Goal: Information Seeking & Learning: Check status

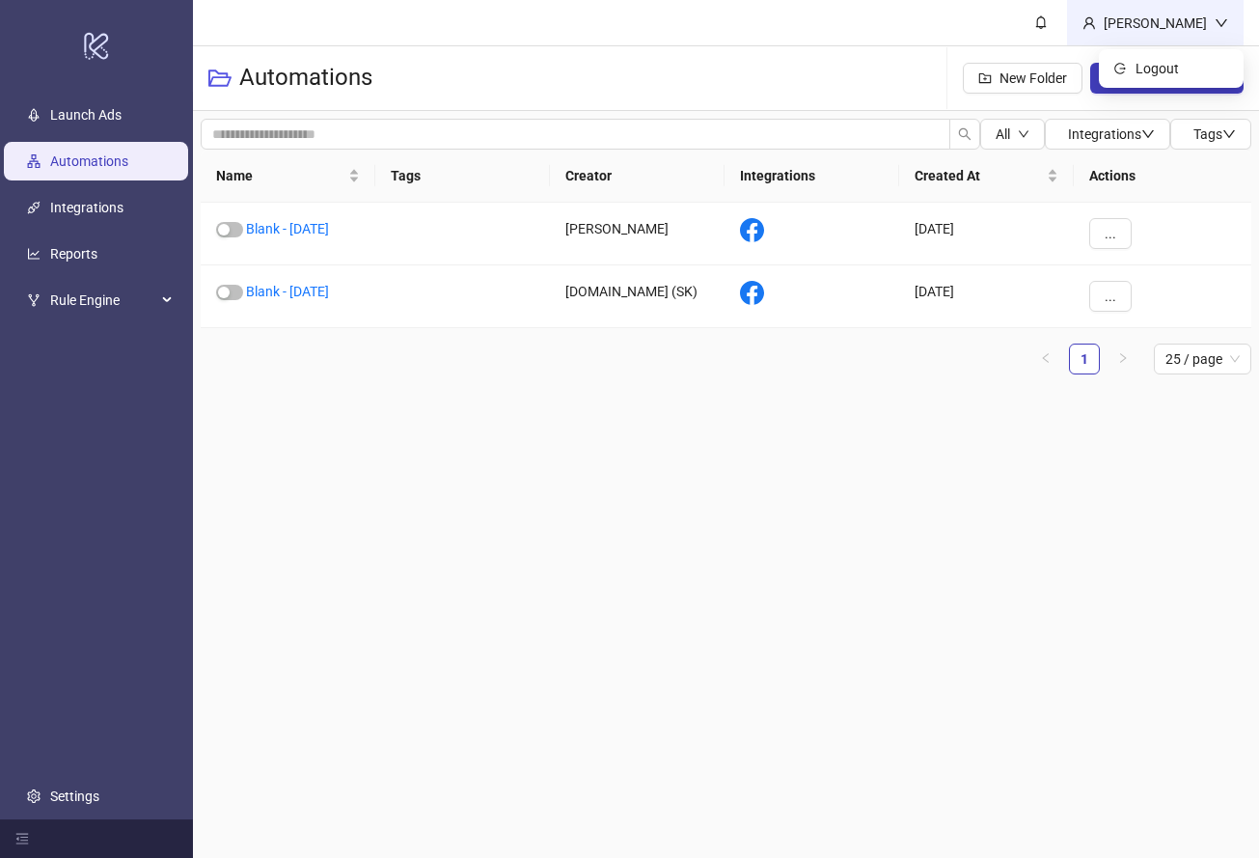
click at [1216, 18] on icon "down" at bounding box center [1222, 23] width 14 height 14
click at [1173, 64] on span "Logout" at bounding box center [1182, 68] width 93 height 21
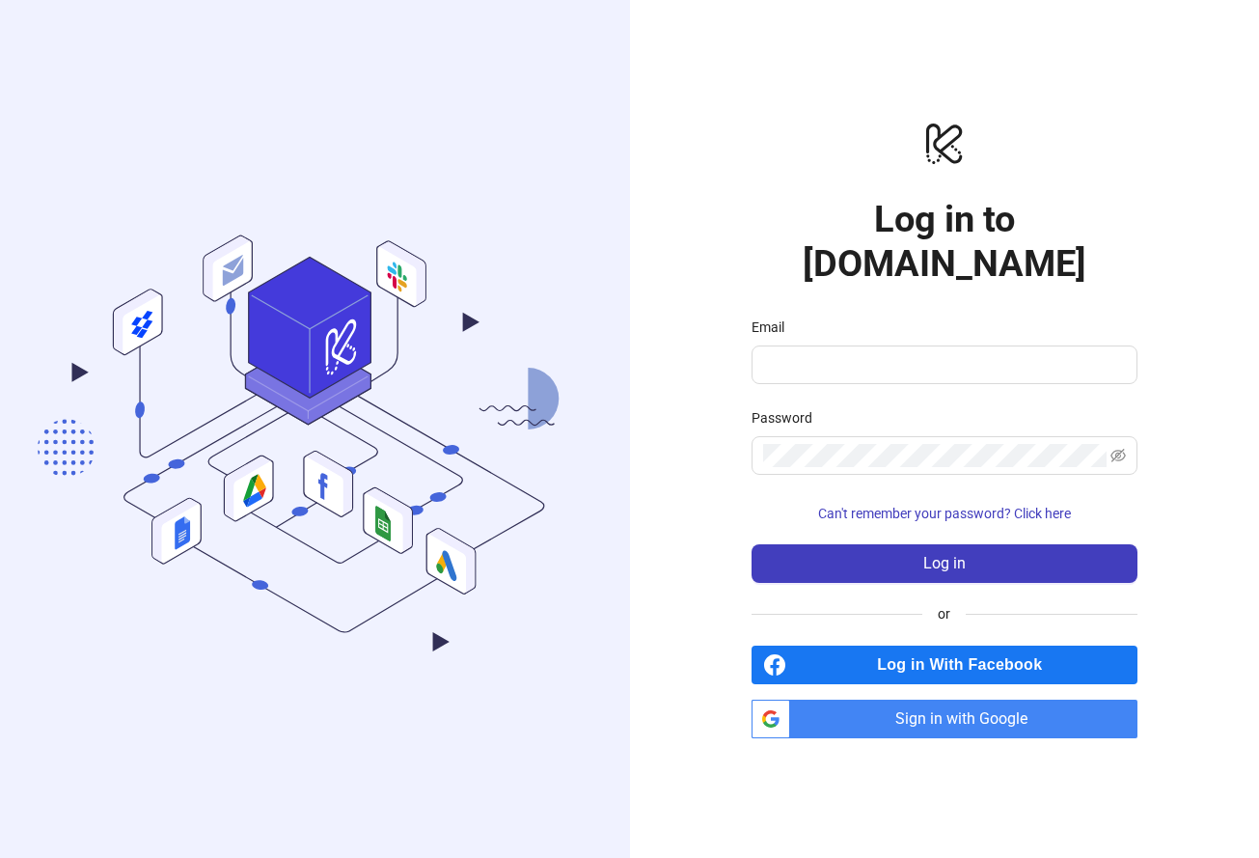
click at [823, 646] on span "Log in With Facebook" at bounding box center [966, 665] width 344 height 39
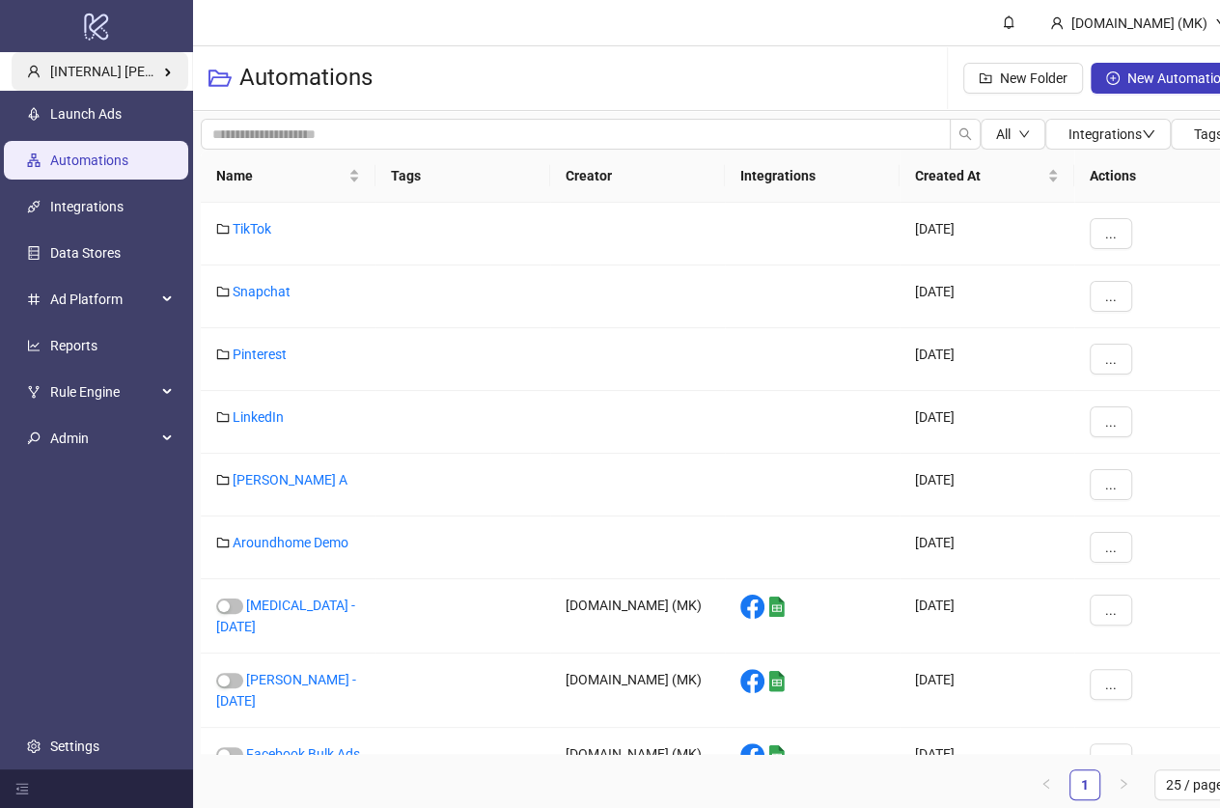
click at [83, 65] on span "[INTERNAL] Martin Kreienbaum's Kitchn" at bounding box center [159, 71] width 219 height 15
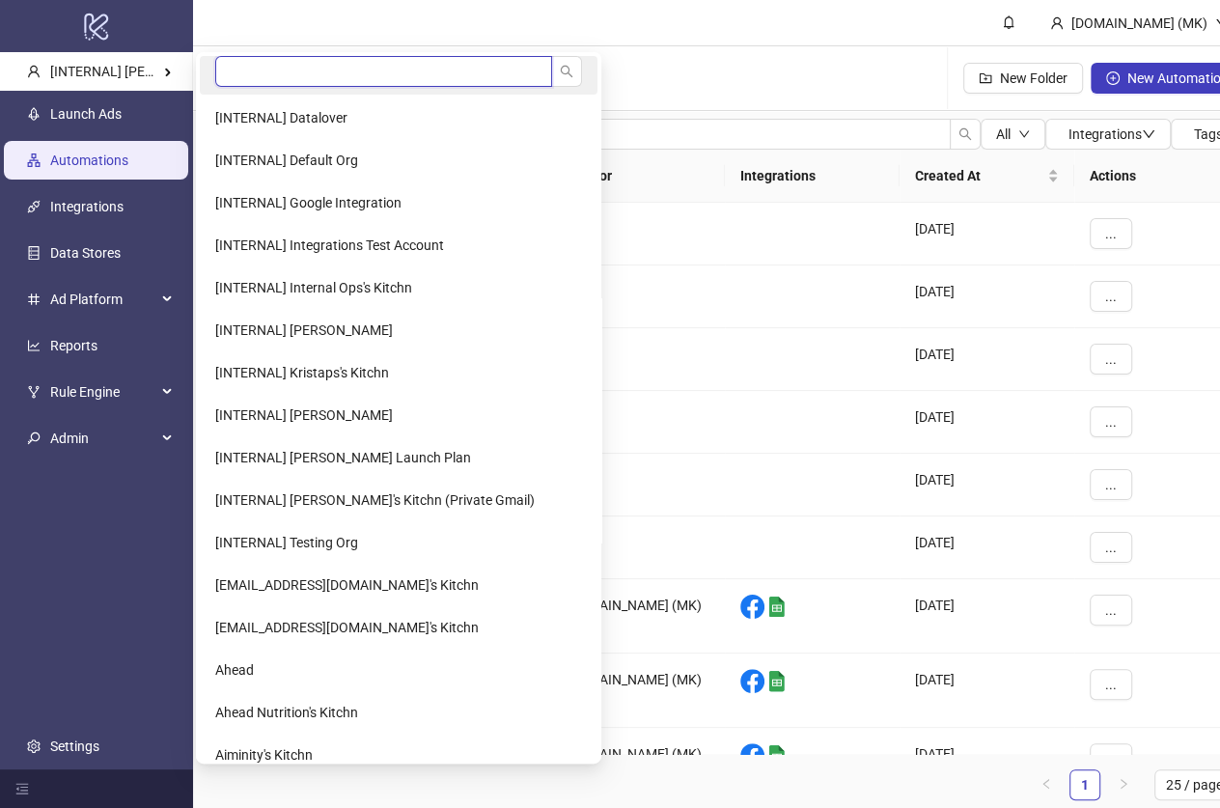
click at [343, 63] on input "search" at bounding box center [383, 71] width 337 height 31
click at [337, 67] on input "search" at bounding box center [383, 71] width 337 height 31
type input "*****"
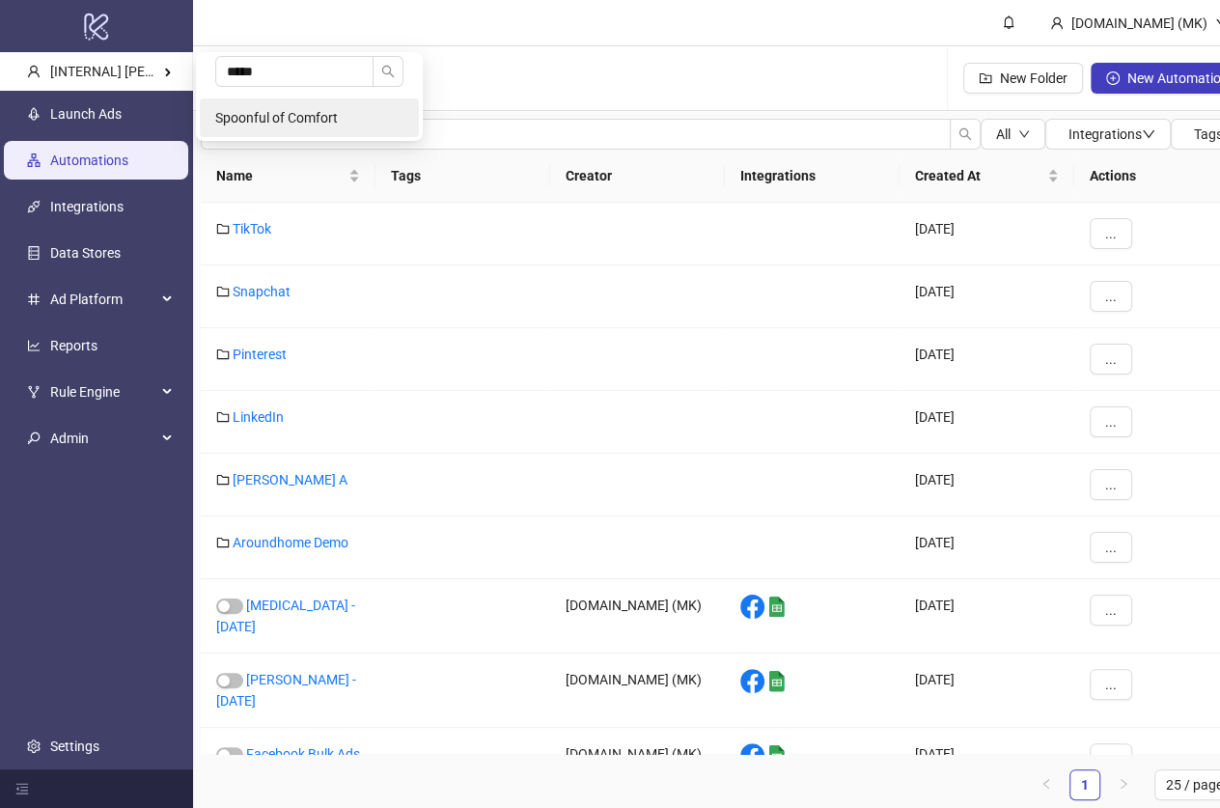
click at [295, 110] on span "Spoonful of Comfort" at bounding box center [276, 117] width 123 height 15
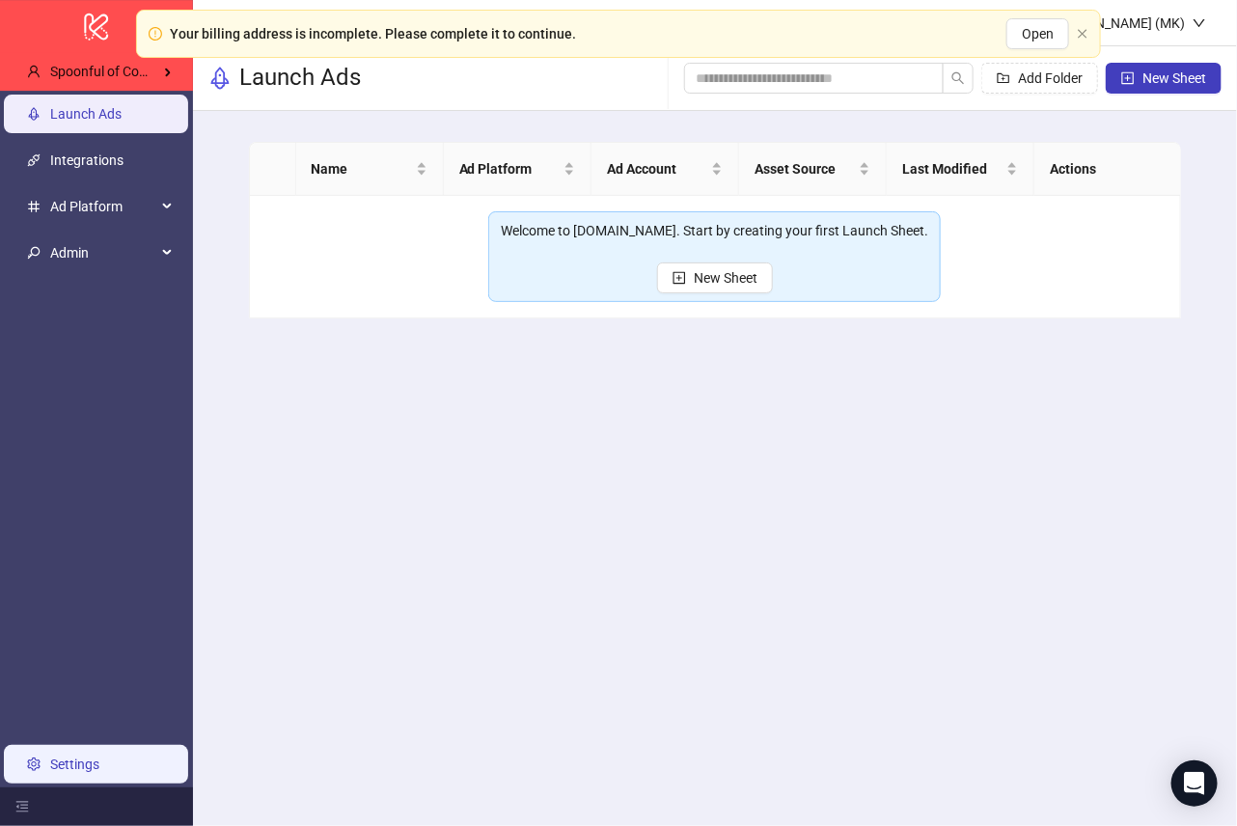
click at [85, 757] on link "Settings" at bounding box center [74, 764] width 49 height 15
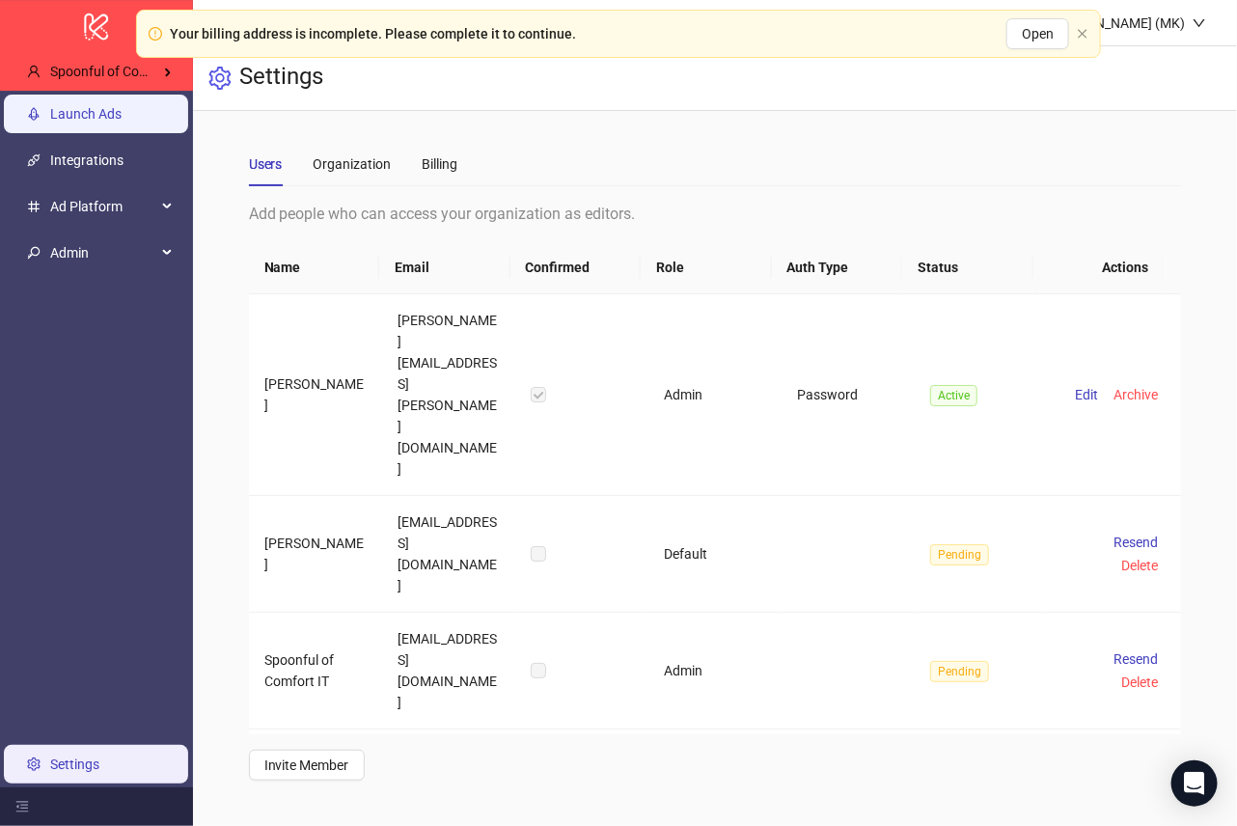
click at [71, 111] on link "Launch Ads" at bounding box center [85, 114] width 71 height 15
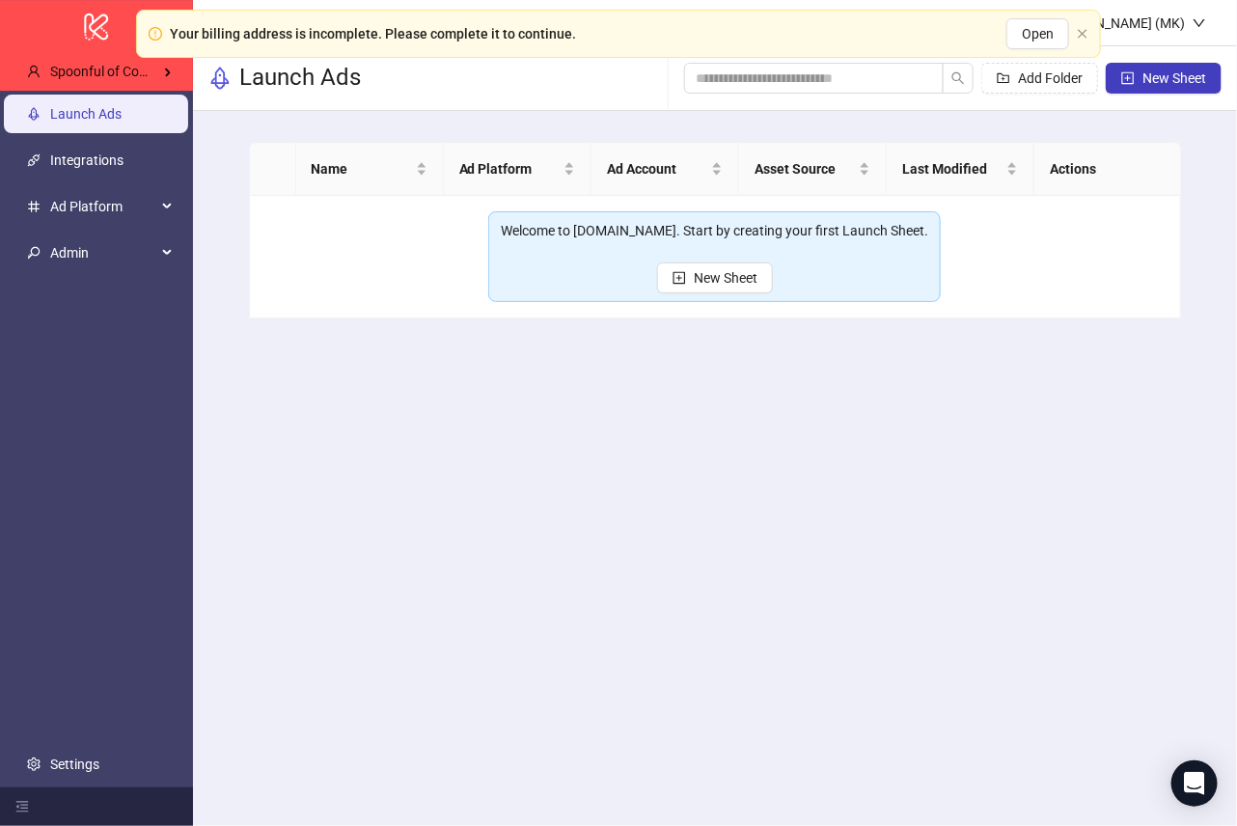
click at [493, 322] on main "Name Ad Platform Ad Account Asset Source Last Modified Actions Welcome to Kitch…" at bounding box center [716, 230] width 964 height 238
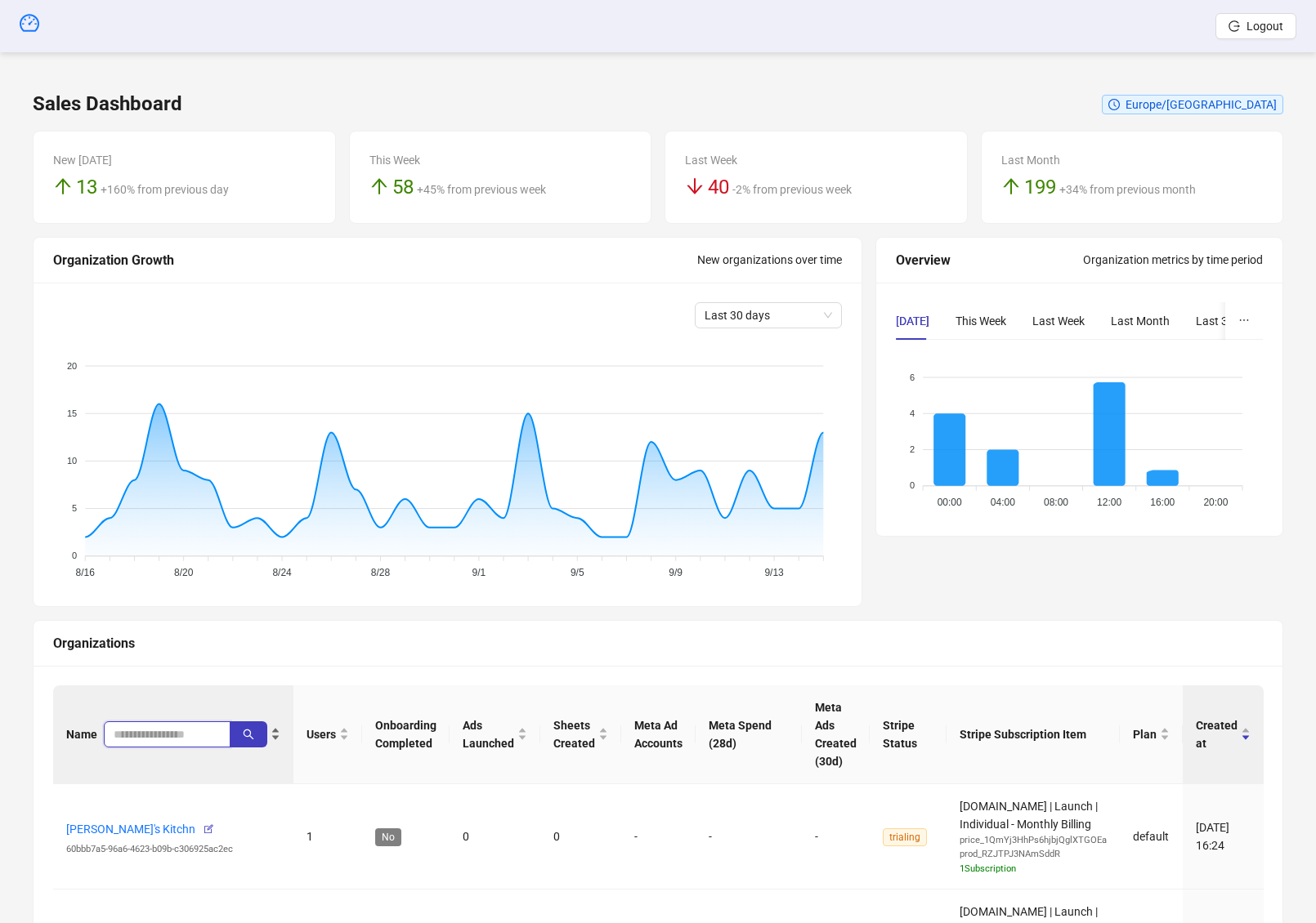
click at [147, 735] on input "search" at bounding box center [160, 734] width 94 height 18
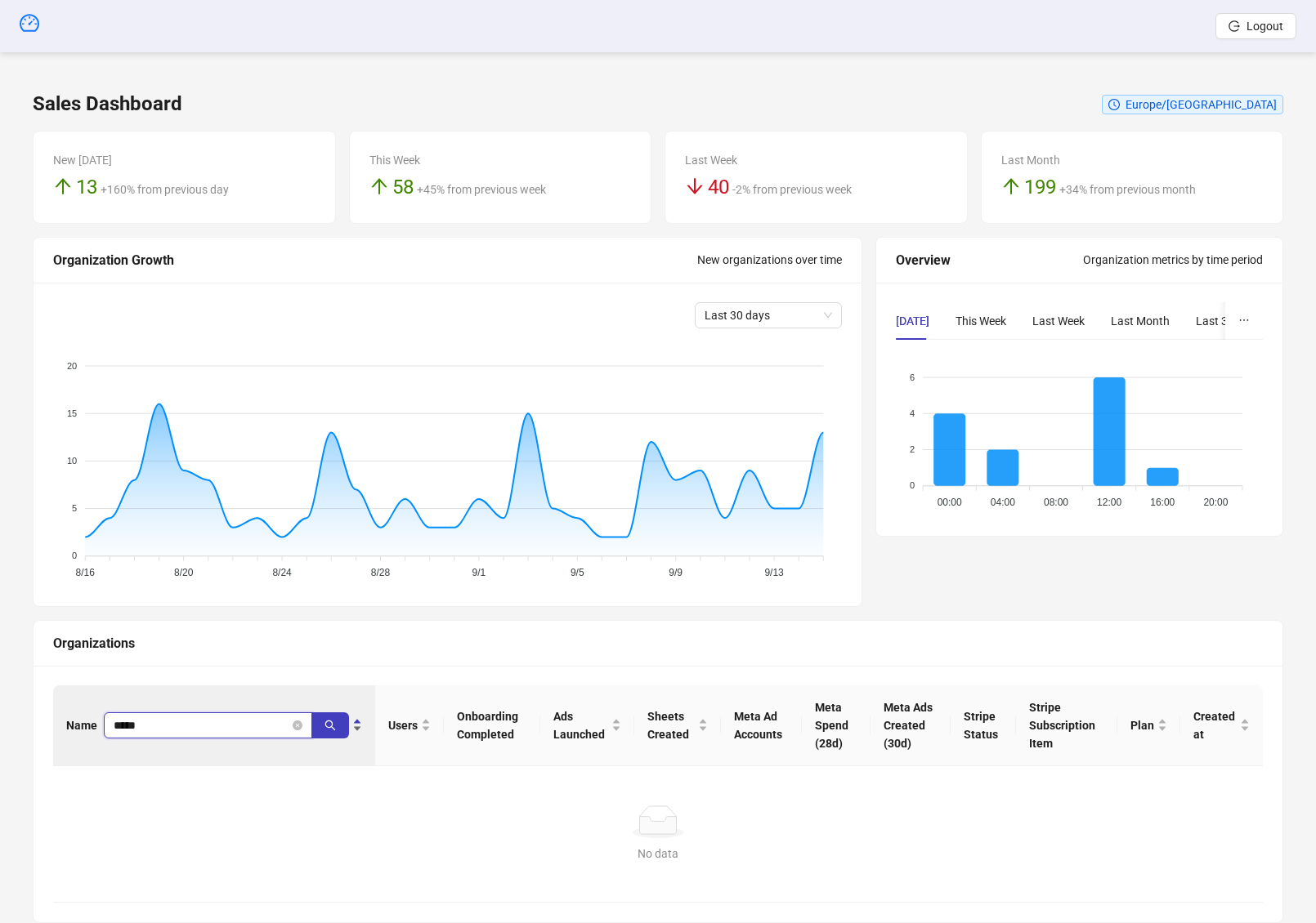
click at [137, 725] on input "*****" at bounding box center [201, 725] width 175 height 18
type input "****"
type input "*****"
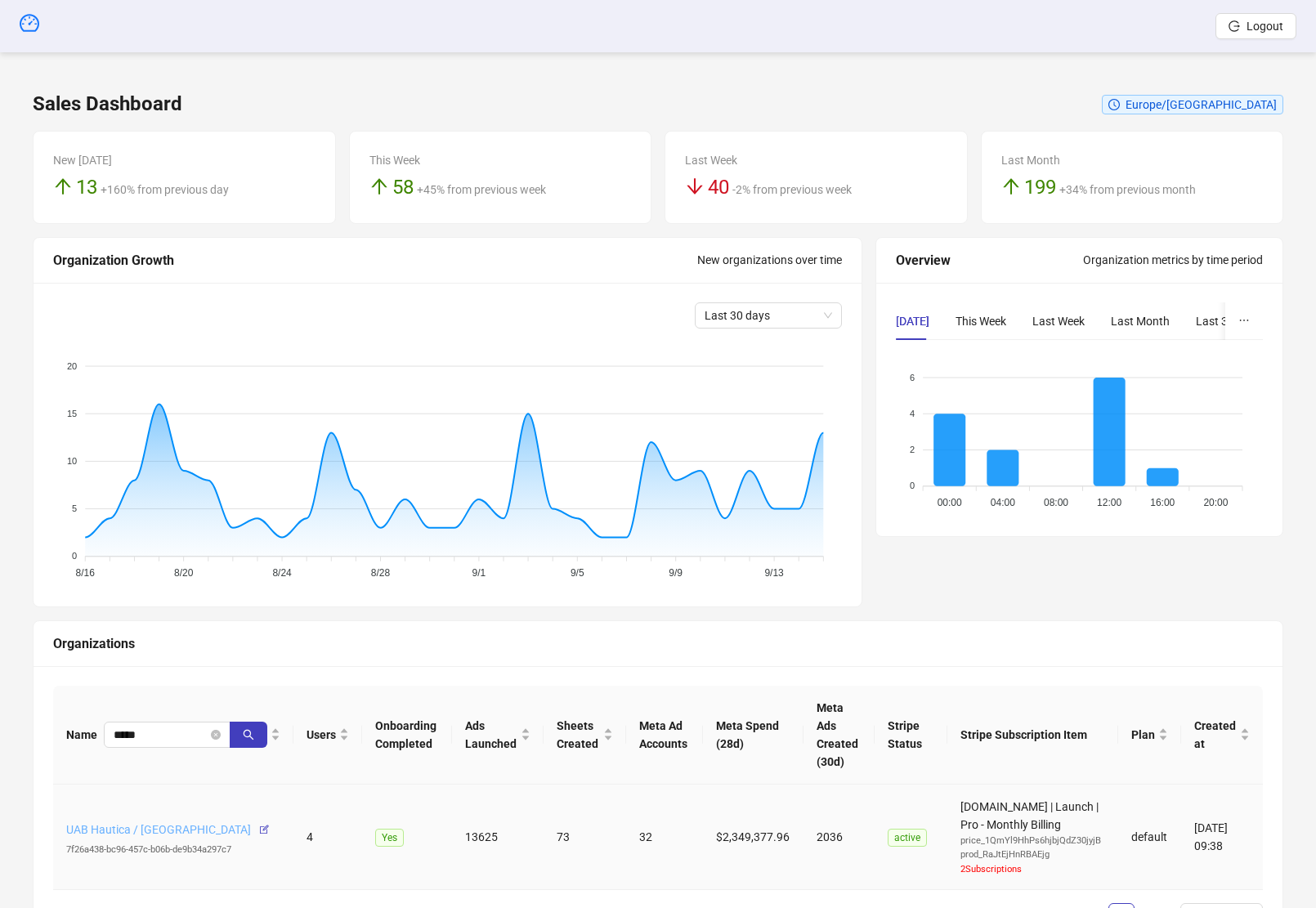
click at [102, 828] on link "UAB Hautica / [GEOGRAPHIC_DATA]" at bounding box center [158, 829] width 185 height 13
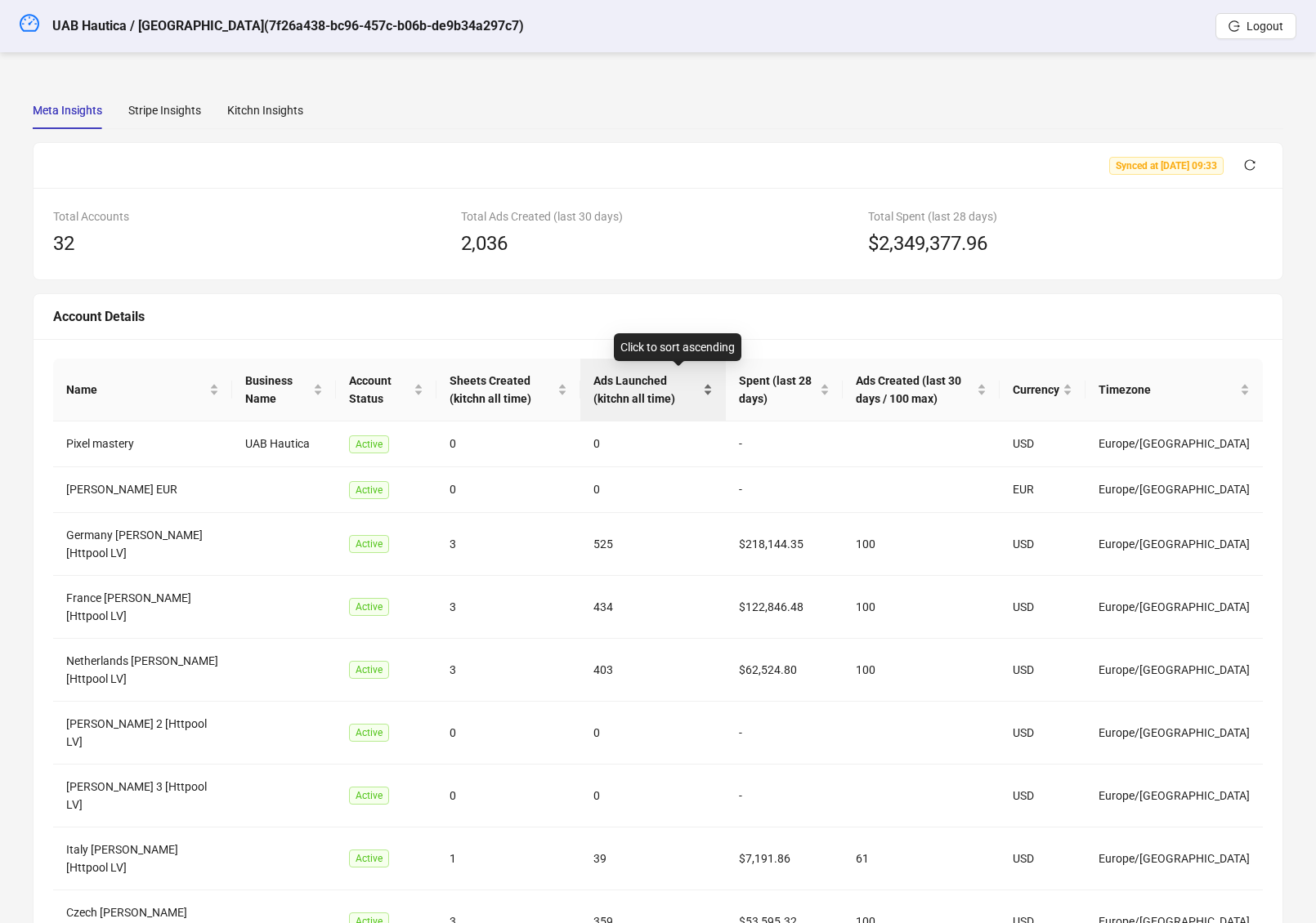
click at [638, 390] on span "Ads Launched (kitchn all time)" at bounding box center [646, 390] width 106 height 36
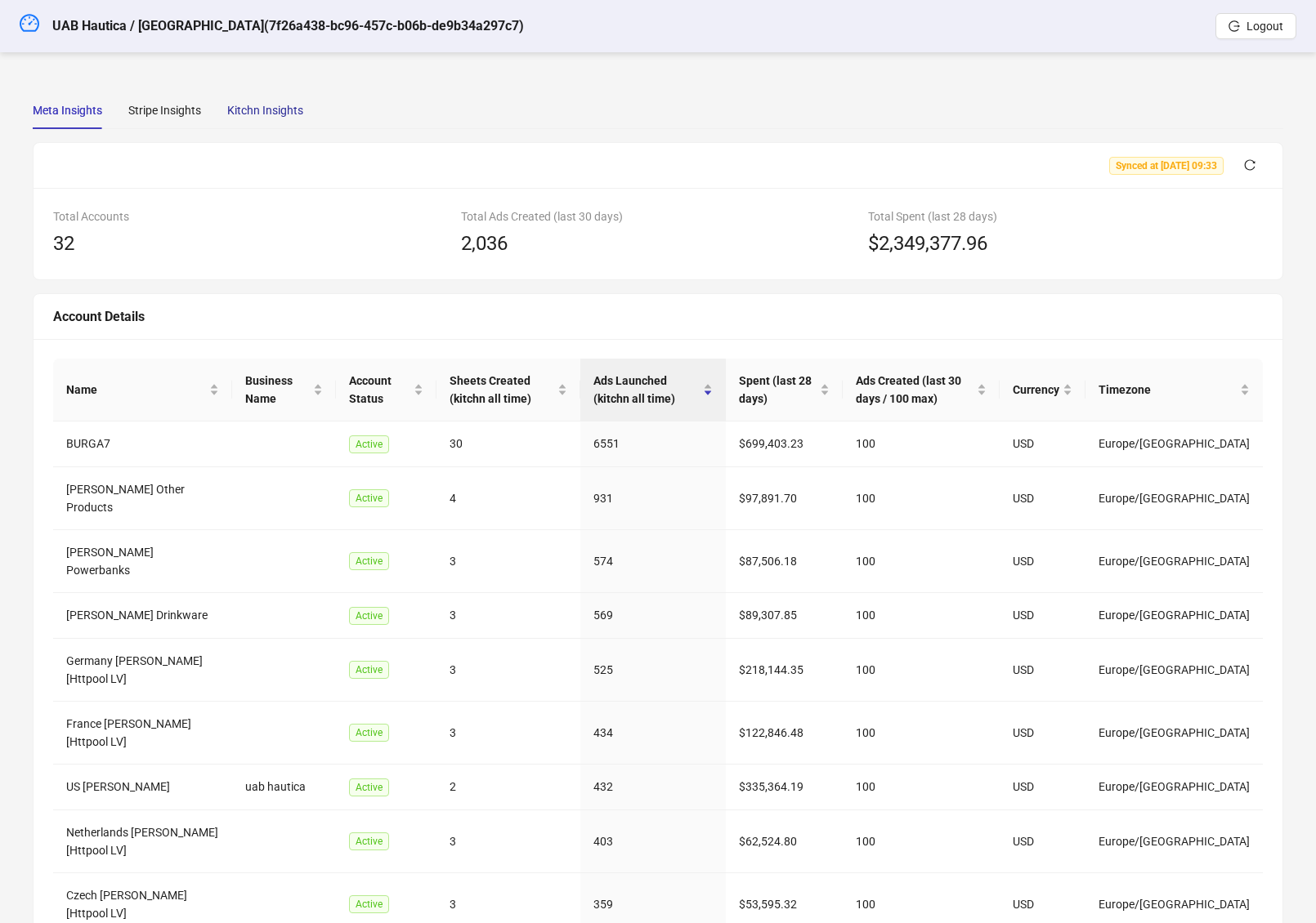
click at [252, 111] on div "Kitchn Insights" at bounding box center [265, 110] width 76 height 18
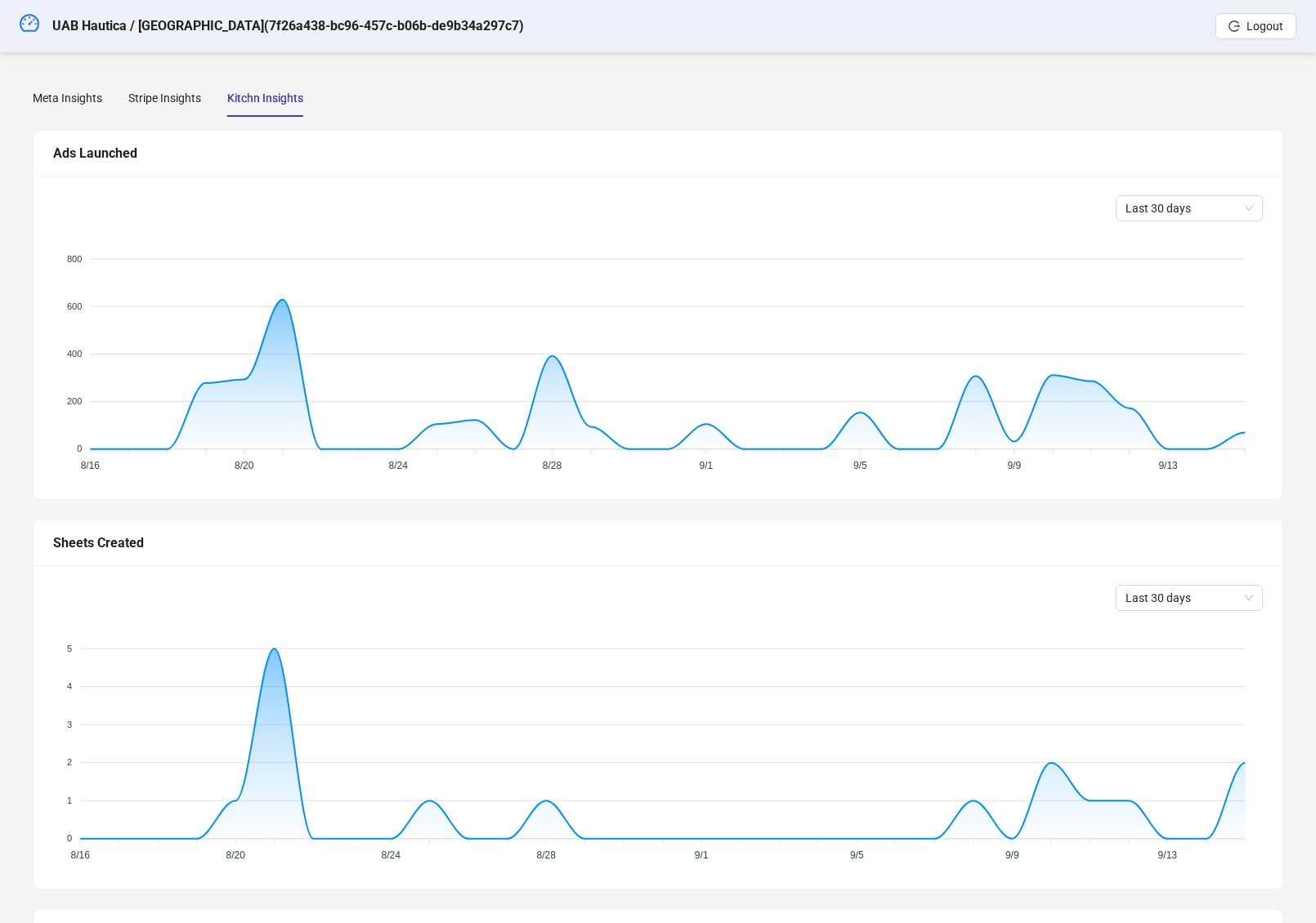
scroll to position [14, 0]
click at [62, 95] on div "Meta Insights" at bounding box center [68, 95] width 69 height 18
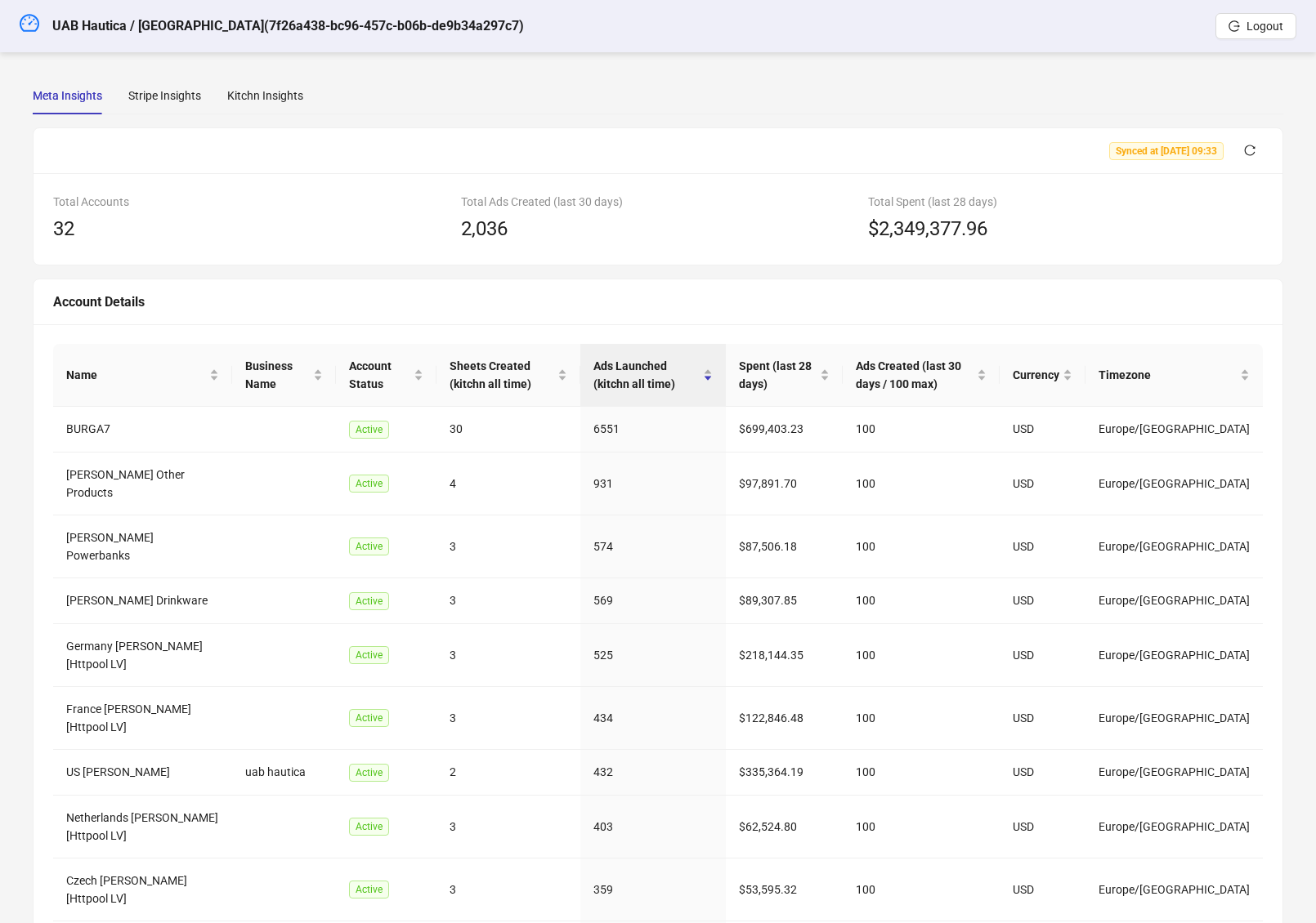
click at [231, 118] on div "Meta Insights Stripe Insights Kitchn Insights Synced at [DATE] 09:33 Total Acco…" at bounding box center [658, 559] width 1250 height 964
click at [277, 92] on div "Kitchn Insights" at bounding box center [265, 95] width 76 height 18
